Goal: Information Seeking & Learning: Learn about a topic

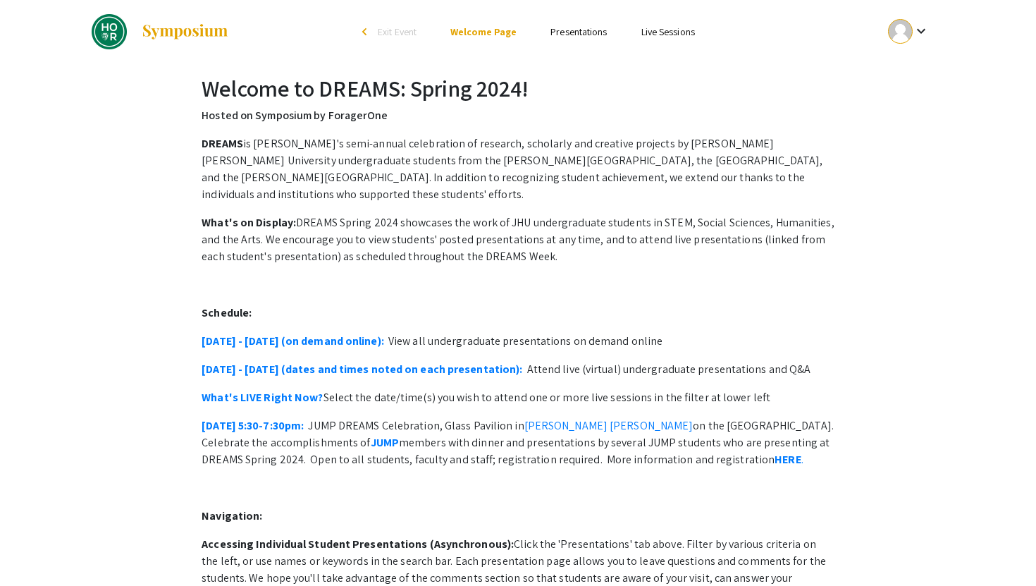
click at [569, 35] on link "Presentations" at bounding box center [578, 31] width 56 height 13
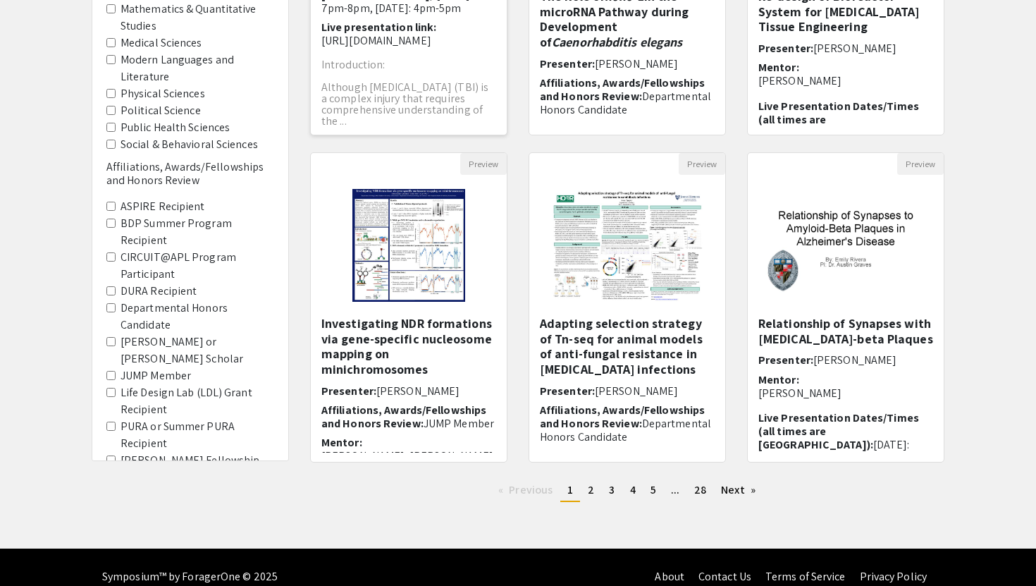
scroll to position [349, 0]
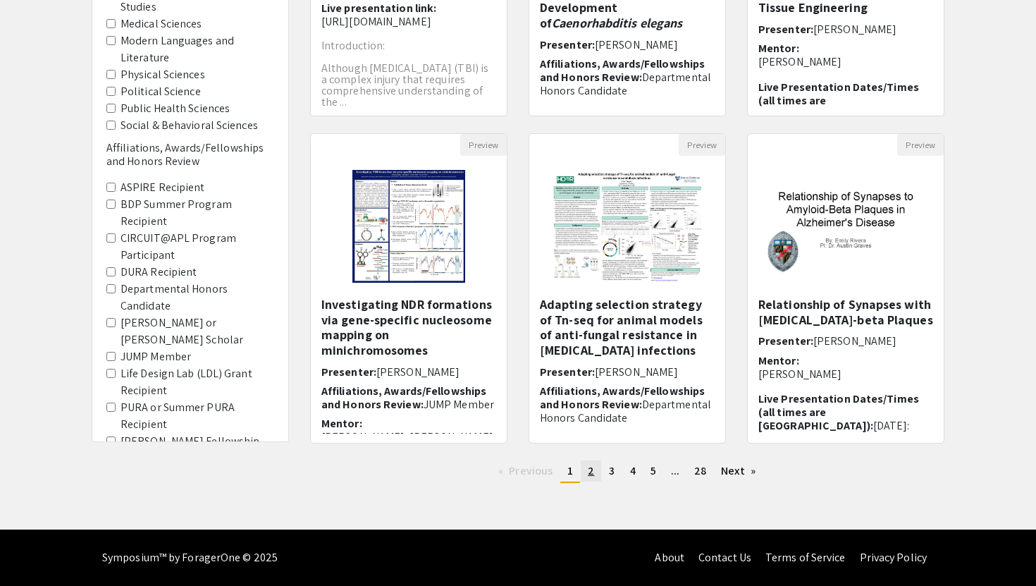
click at [590, 472] on span "2" at bounding box center [591, 470] width 6 height 15
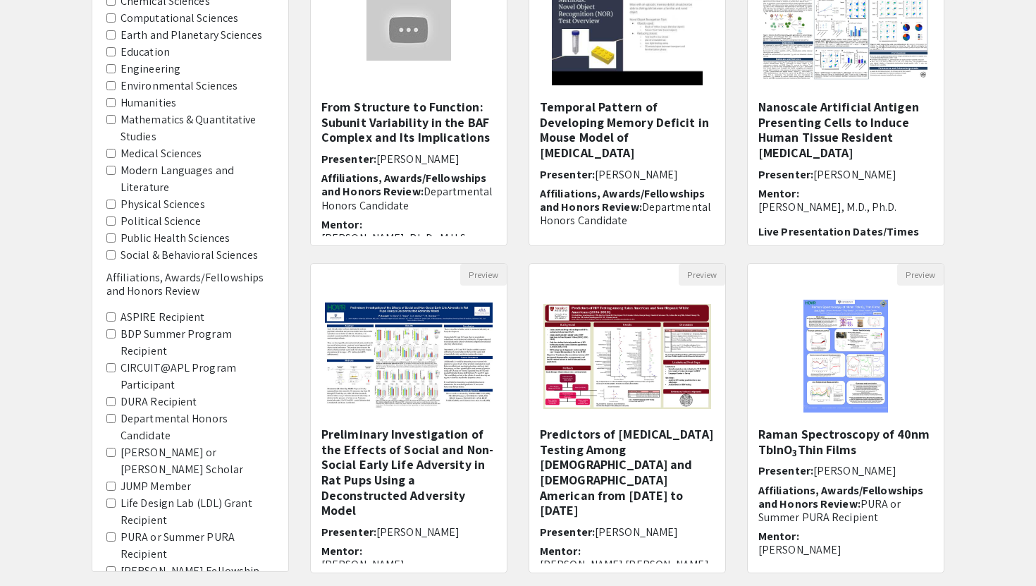
scroll to position [266, 0]
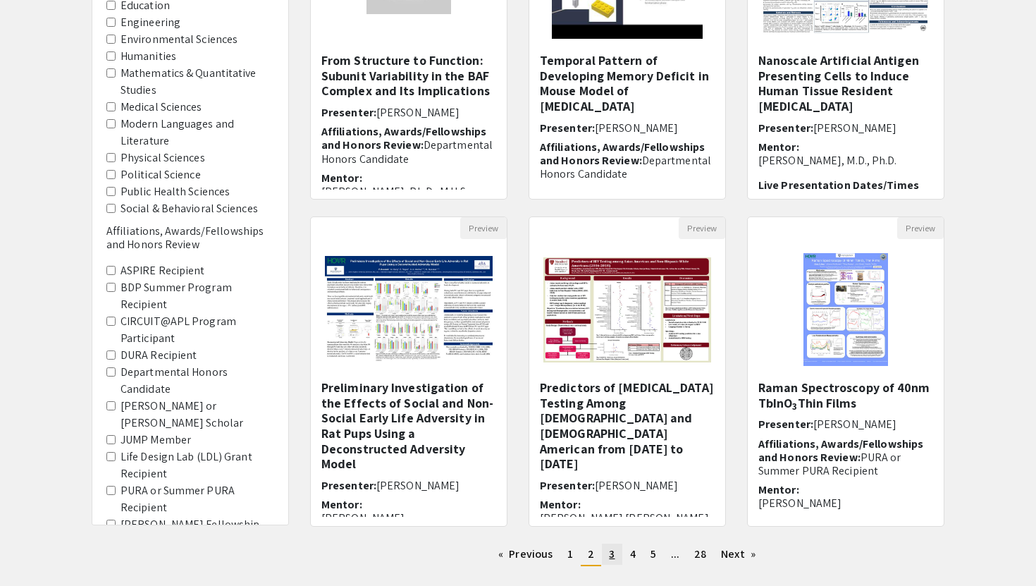
click at [617, 554] on link "page 3" at bounding box center [612, 553] width 20 height 21
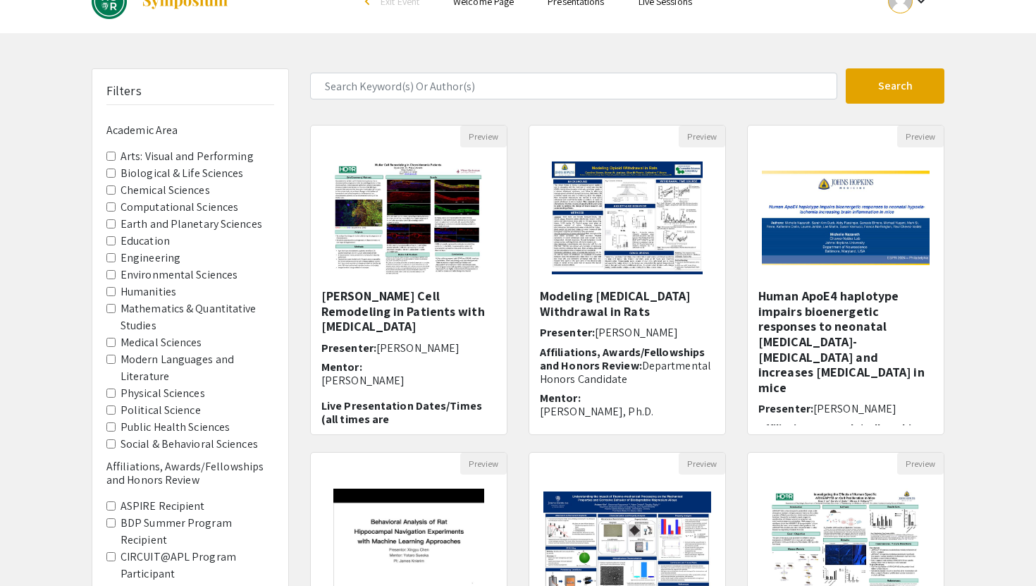
scroll to position [40, 0]
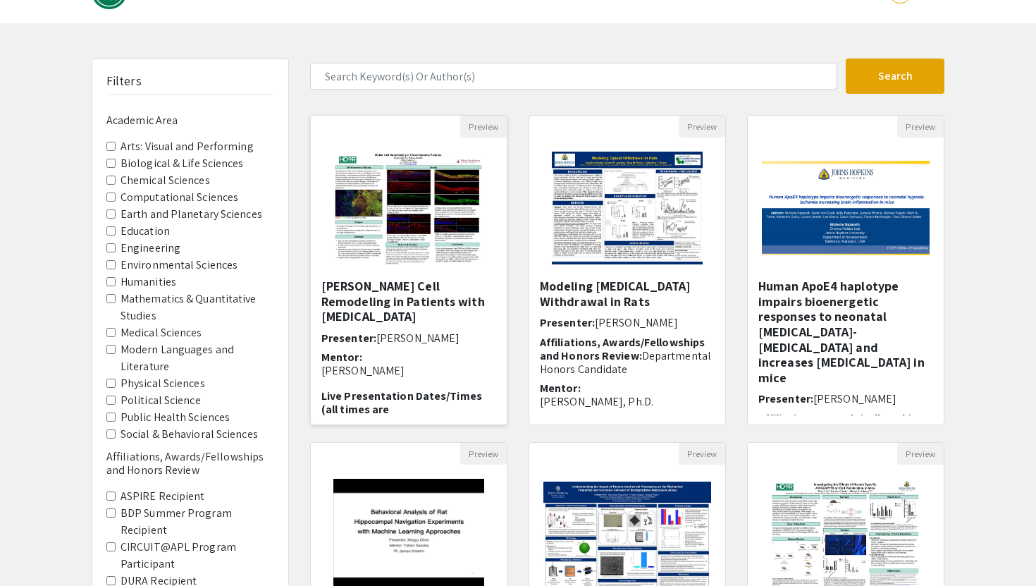
click at [447, 225] on img "Open Presentation <p>Muller Cell Remodeling in Patients with Choroideremia</p>" at bounding box center [408, 207] width 178 height 141
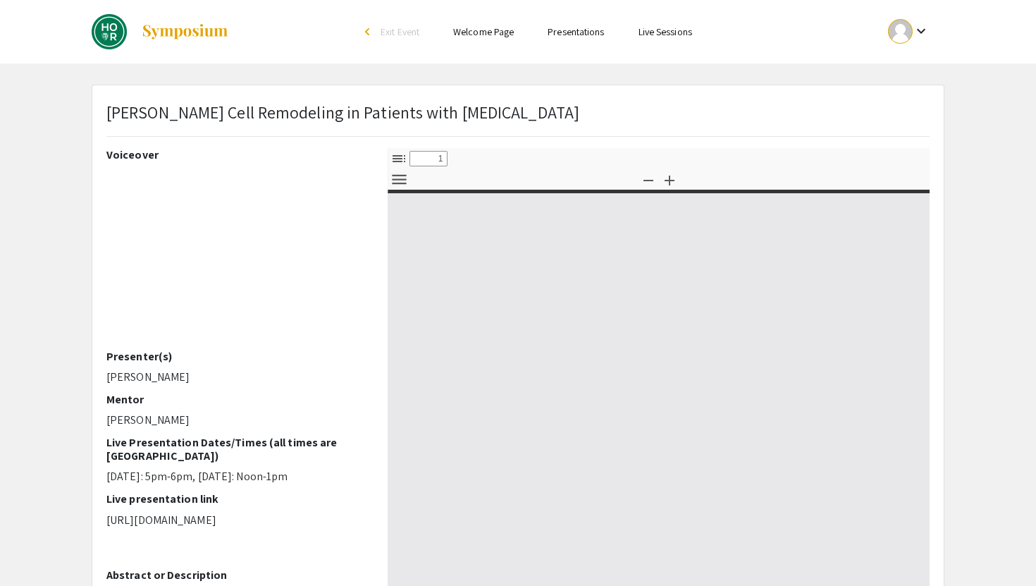
select select "custom"
type input "0"
select select "custom"
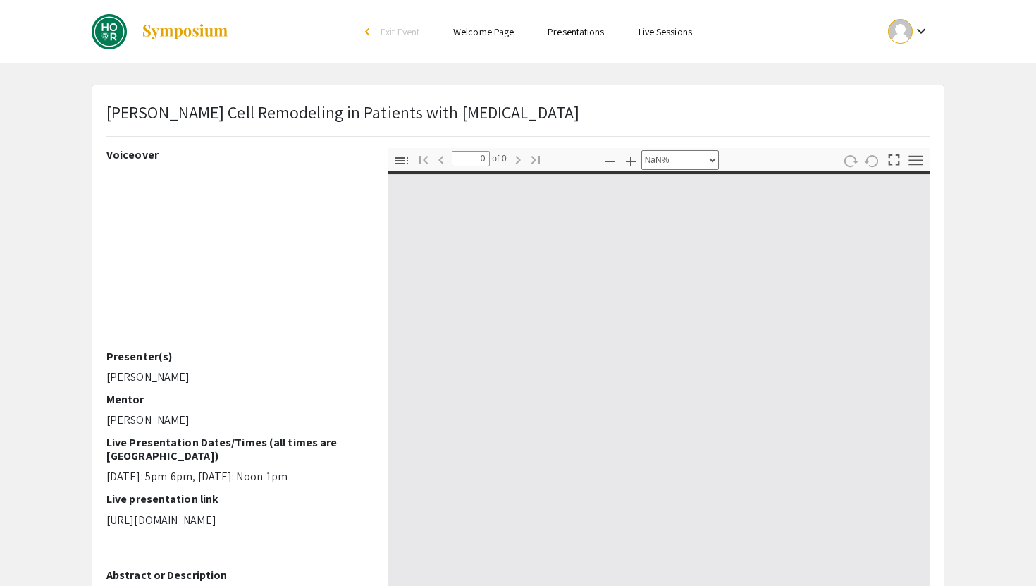
type input "1"
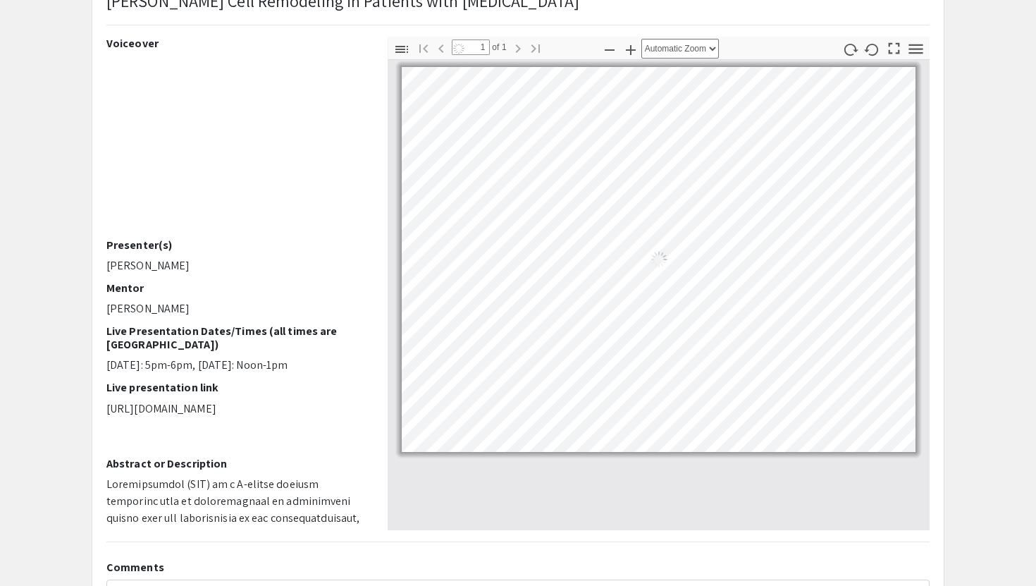
scroll to position [118, 0]
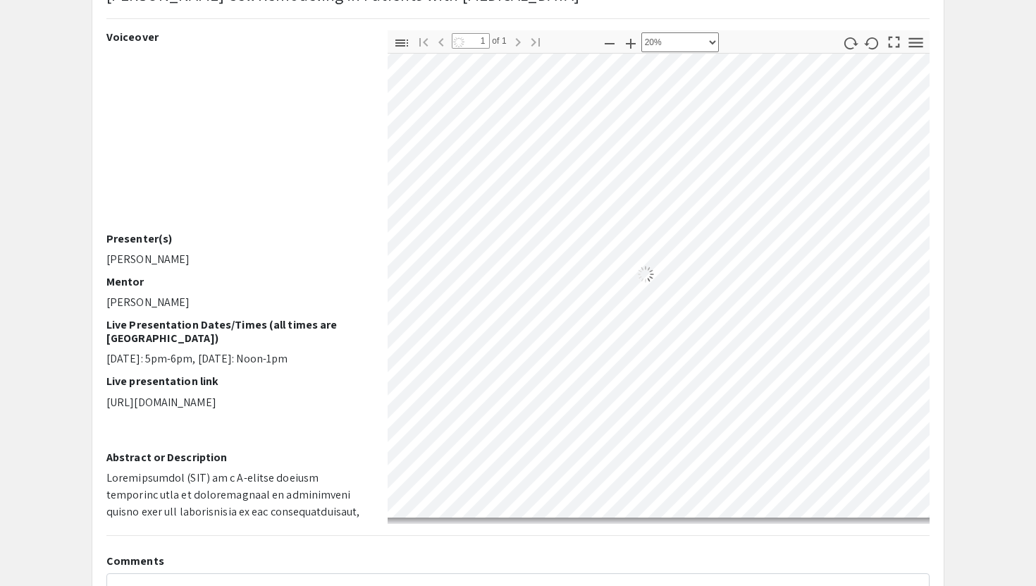
select select "custom"
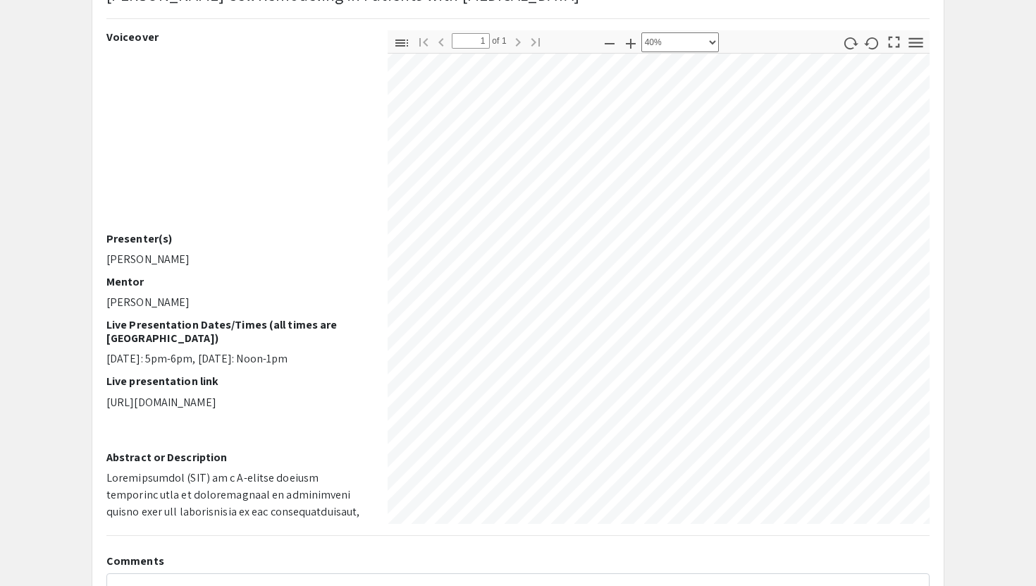
scroll to position [464, 640]
